Goal: Task Accomplishment & Management: Use online tool/utility

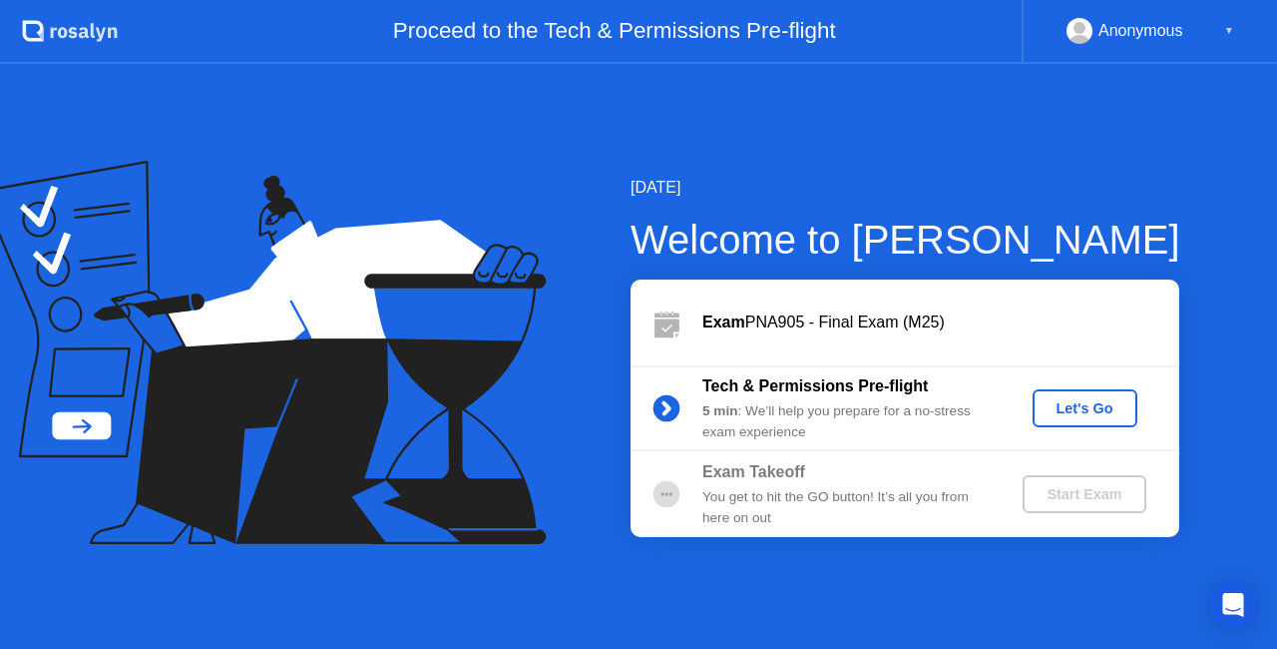
click at [1095, 407] on div "Let's Go" at bounding box center [1085, 408] width 89 height 16
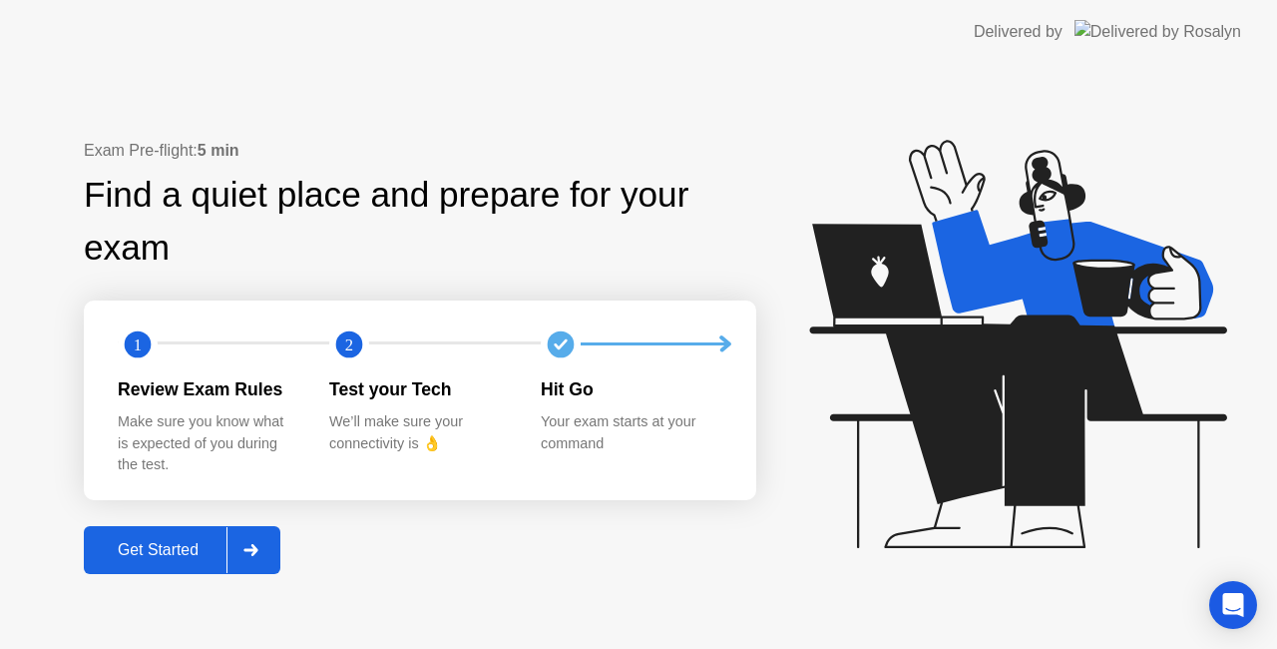
click at [194, 541] on div "Get Started" at bounding box center [158, 550] width 137 height 18
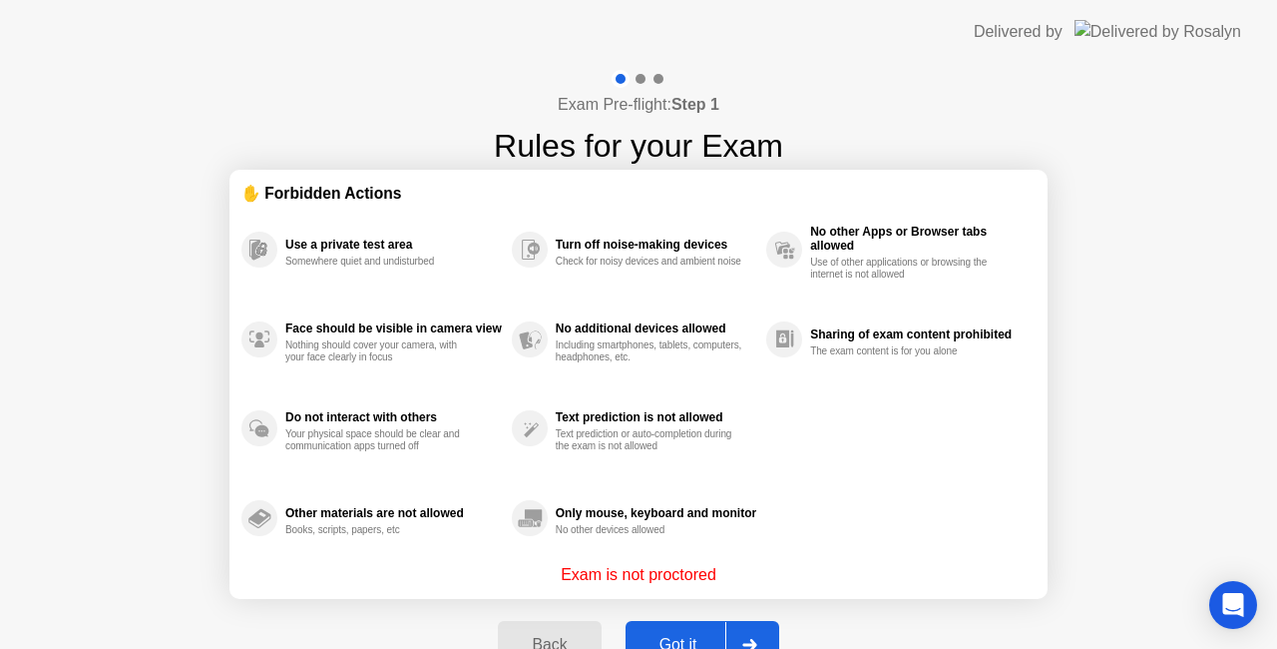
click at [696, 625] on button "Got it" at bounding box center [703, 645] width 154 height 48
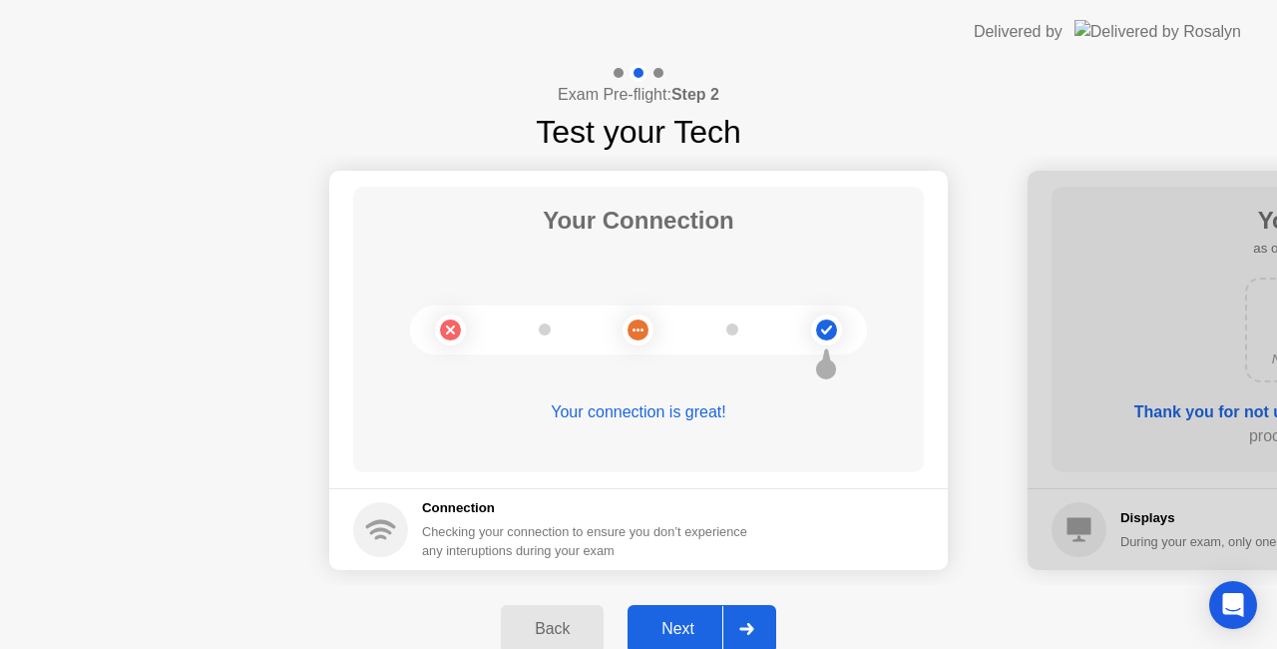
click at [693, 627] on div "Next" at bounding box center [678, 629] width 89 height 18
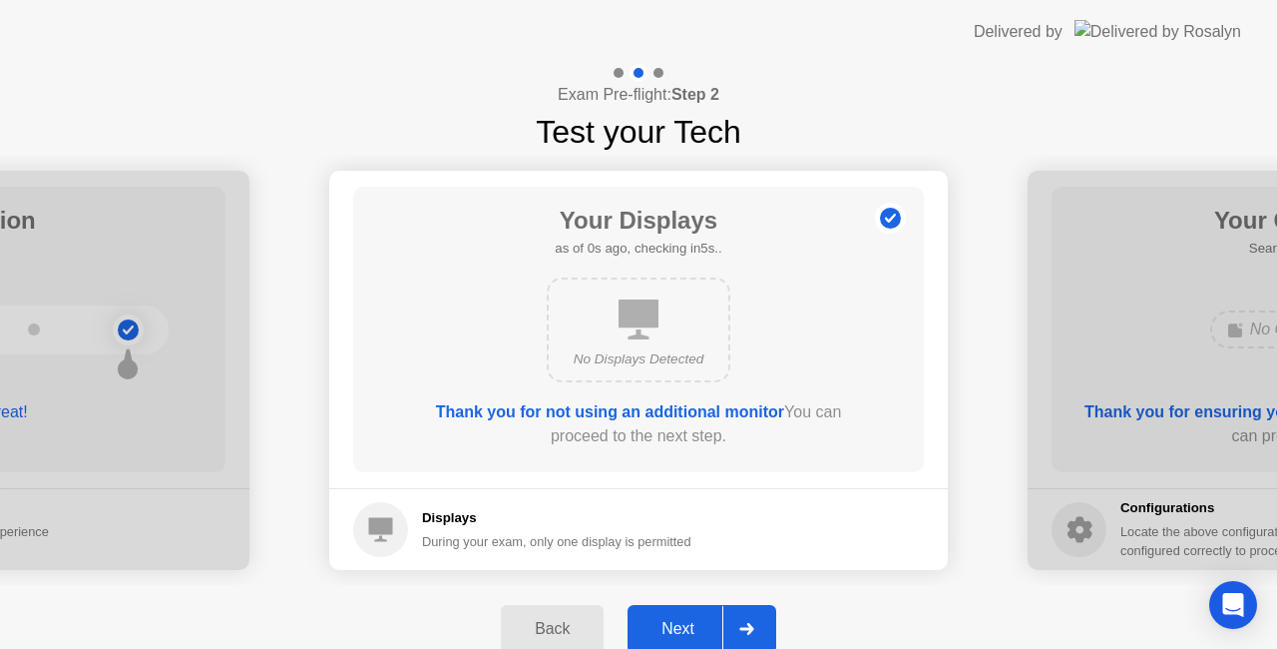
click at [693, 627] on div "Next" at bounding box center [678, 629] width 89 height 18
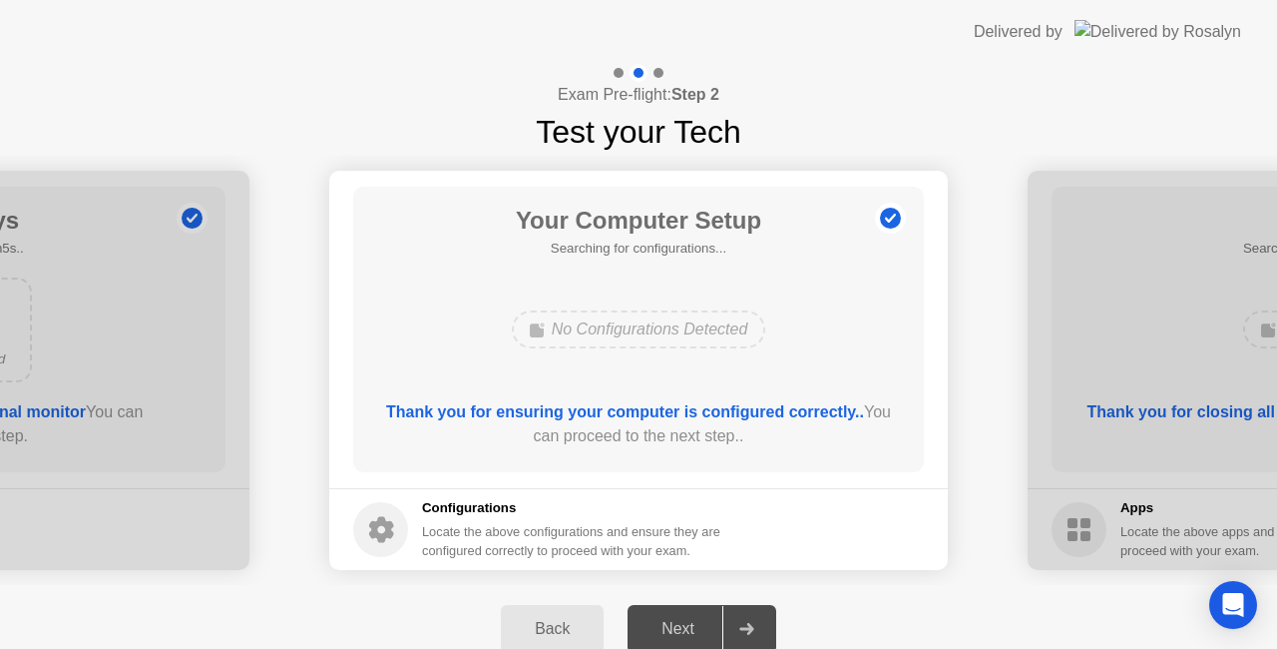
click at [693, 627] on div "Next" at bounding box center [678, 629] width 89 height 18
click at [702, 629] on div "Next" at bounding box center [678, 629] width 89 height 18
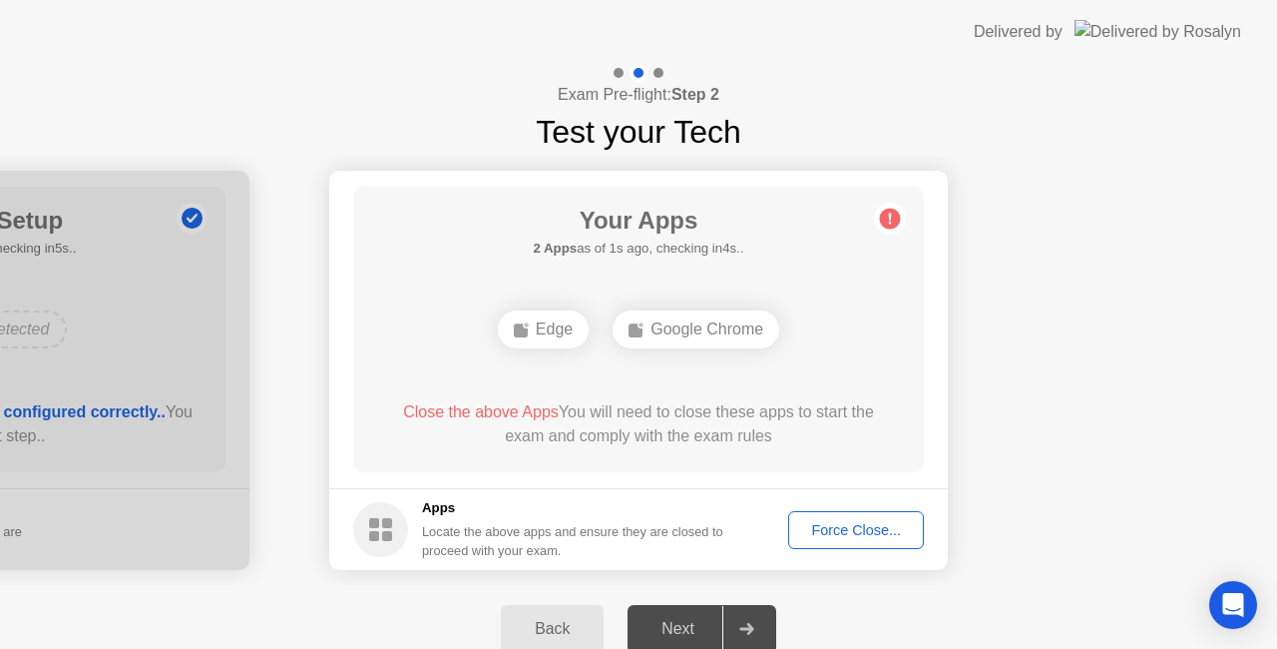
click at [852, 540] on button "Force Close..." at bounding box center [856, 530] width 136 height 38
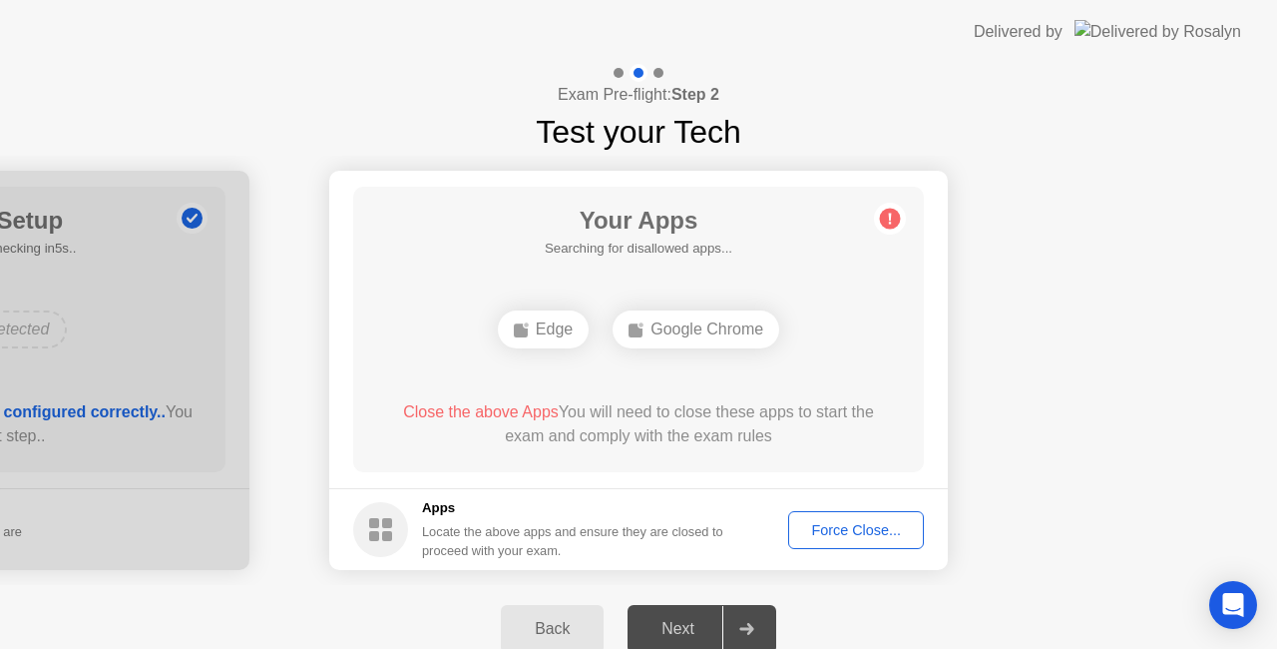
click at [862, 541] on button "Force Close..." at bounding box center [856, 530] width 136 height 38
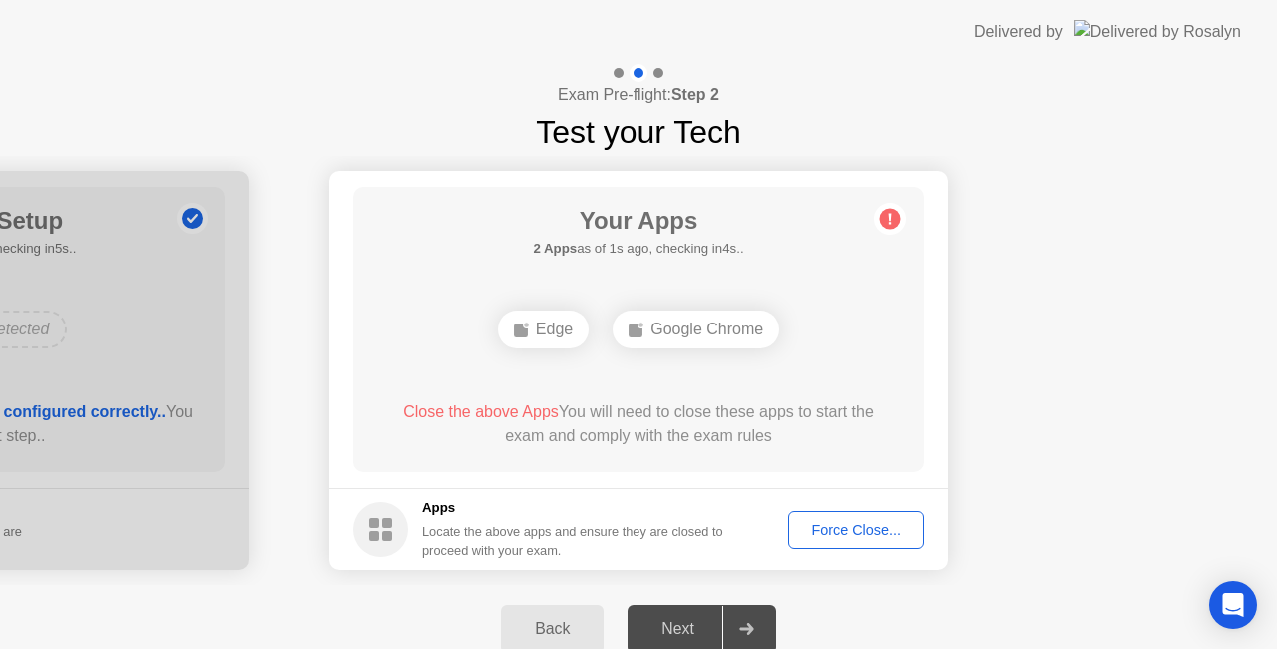
drag, startPoint x: 731, startPoint y: 443, endPoint x: 835, endPoint y: 533, distance: 137.2
click at [835, 533] on app-apps "Your Apps 2 Apps as of 1s ago, checking in4s.. Edge Google Chrome Close the abo…" at bounding box center [638, 370] width 619 height 399
click at [853, 532] on div "Force Close..." at bounding box center [856, 530] width 122 height 16
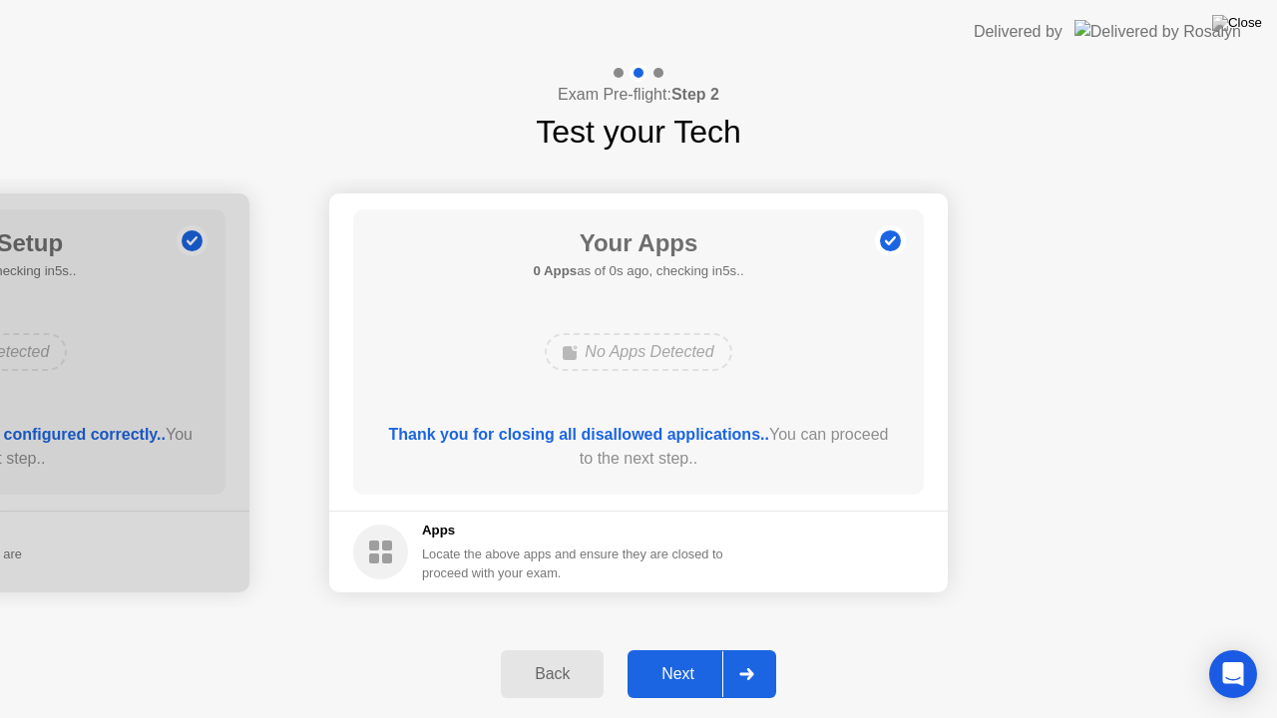
drag, startPoint x: 740, startPoint y: 449, endPoint x: 740, endPoint y: 472, distance: 23.0
click at [692, 648] on div "Next" at bounding box center [678, 675] width 89 height 18
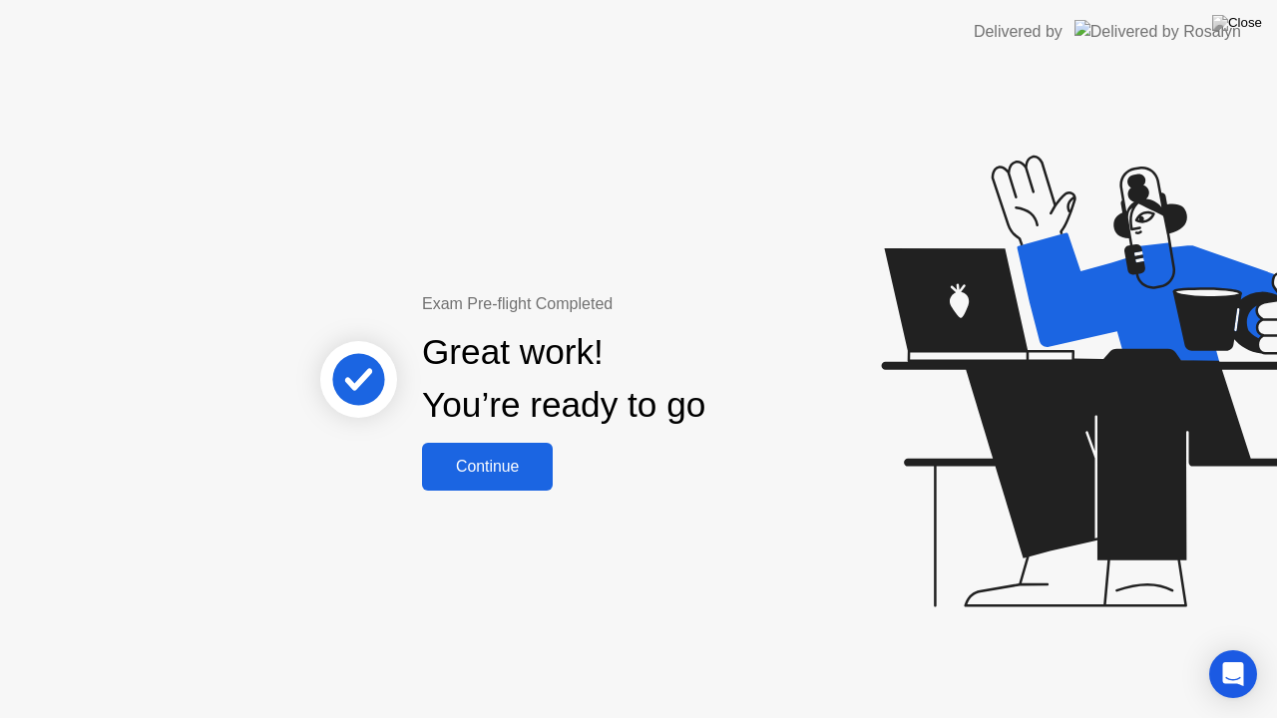
click at [513, 461] on div "Continue" at bounding box center [487, 467] width 119 height 18
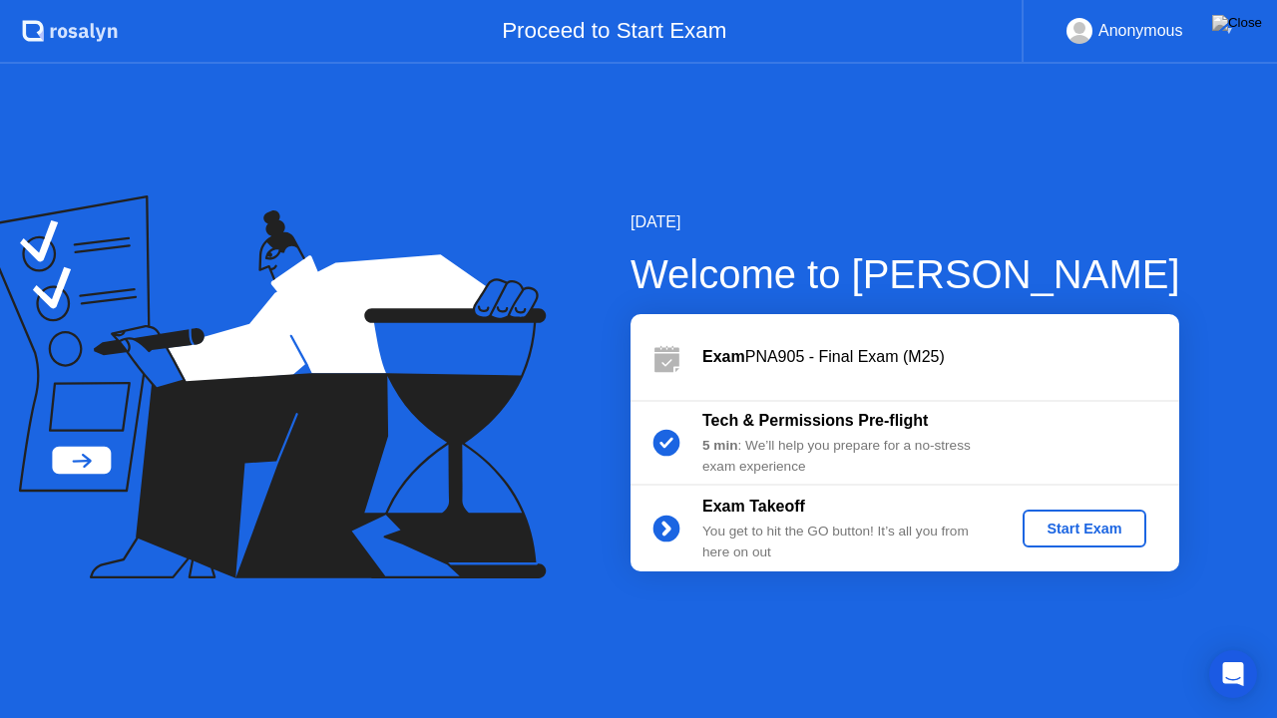
click at [1090, 540] on button "Start Exam" at bounding box center [1084, 529] width 123 height 38
